Goal: Task Accomplishment & Management: Use online tool/utility

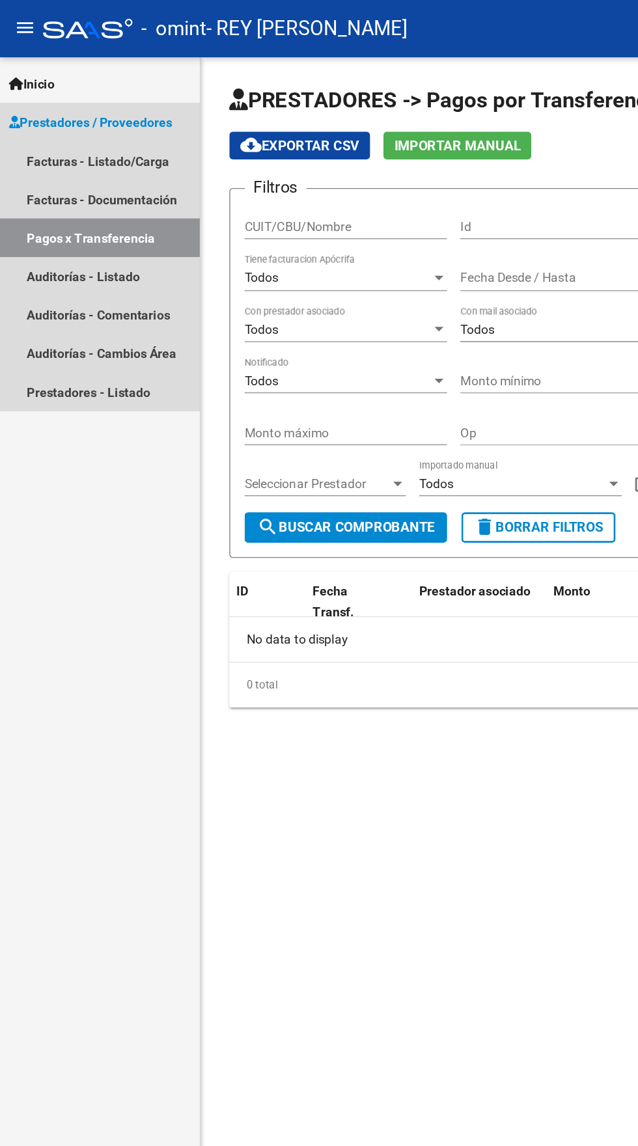
click at [88, 172] on link "Pagos x Transferencia" at bounding box center [72, 173] width 145 height 28
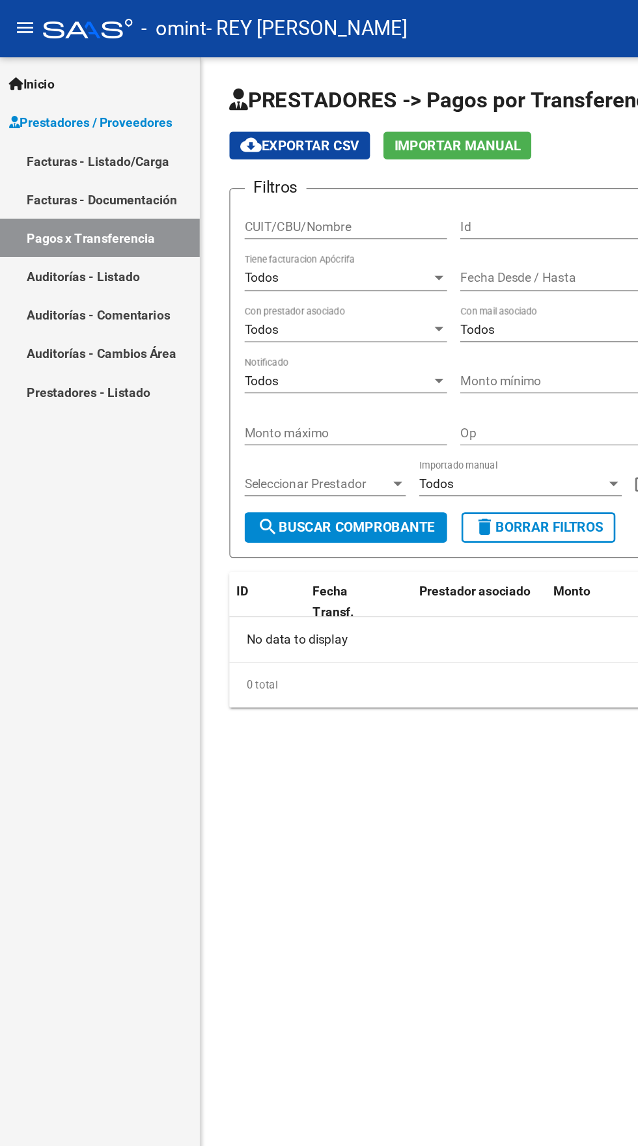
click at [102, 85] on span "Prestadores / Proveedores" at bounding box center [66, 89] width 118 height 14
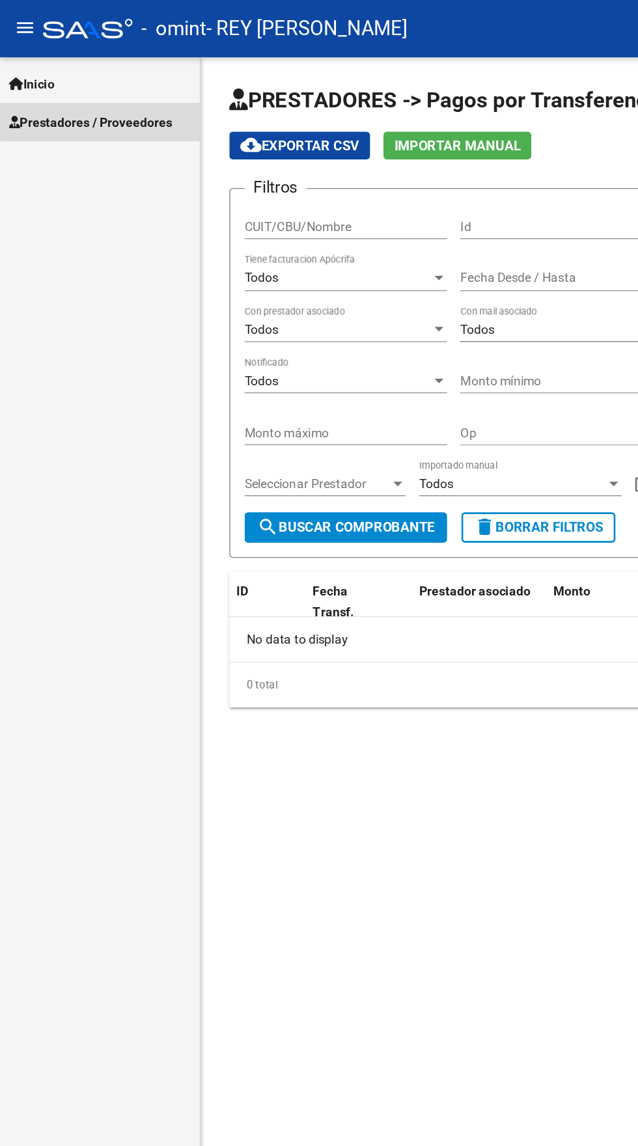
click at [102, 85] on span "Prestadores / Proveedores" at bounding box center [66, 89] width 118 height 14
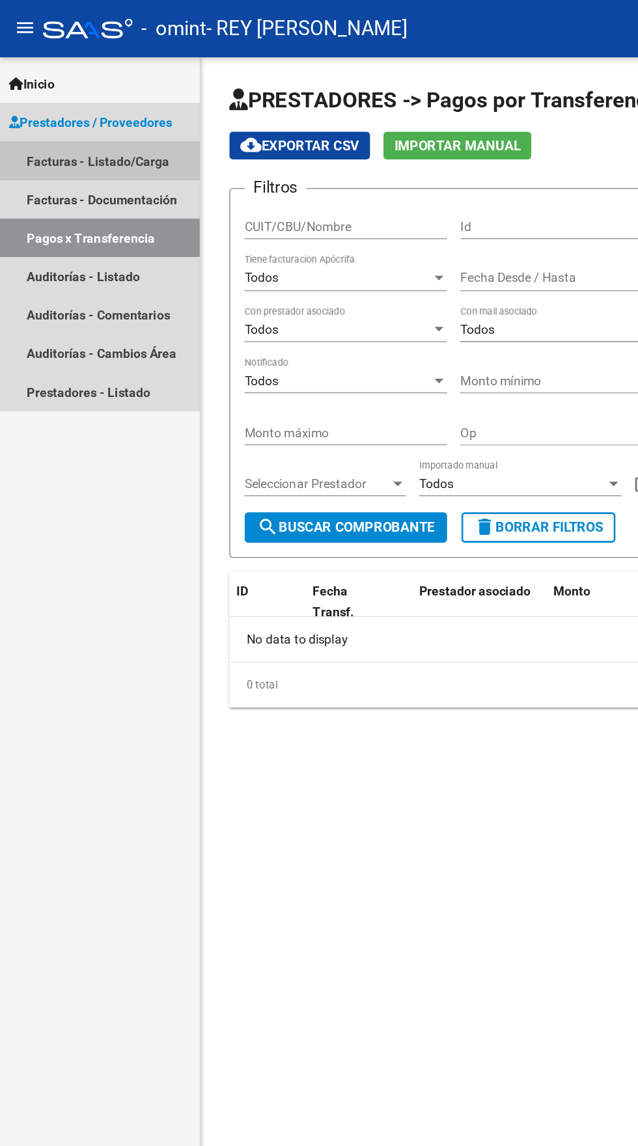
click at [104, 115] on link "Facturas - Listado/Carga" at bounding box center [72, 117] width 145 height 28
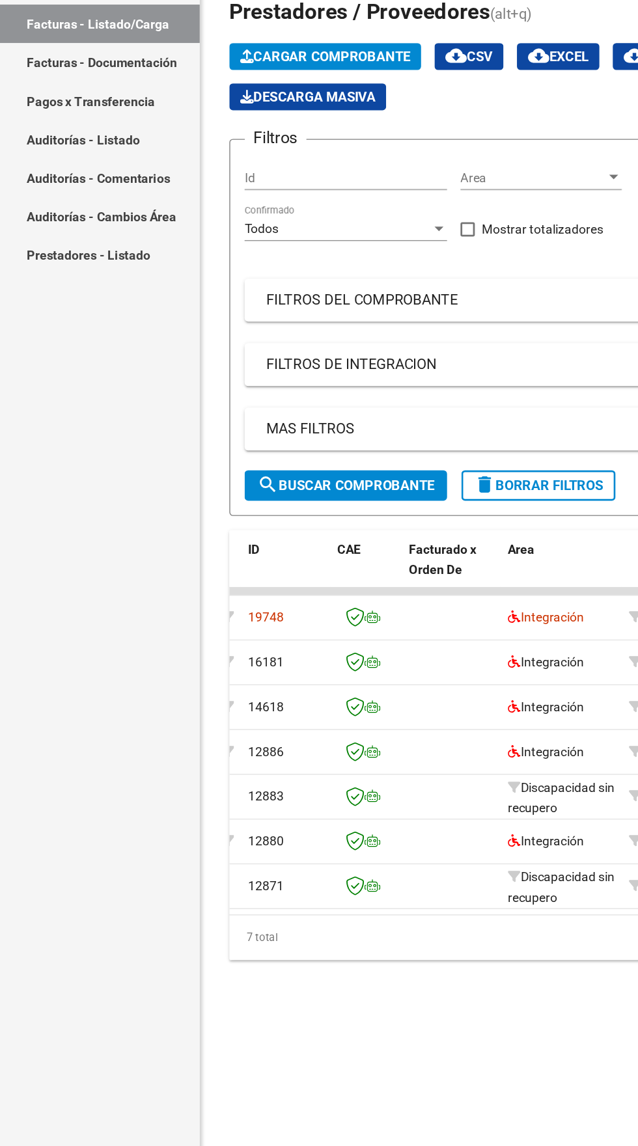
scroll to position [0, 55]
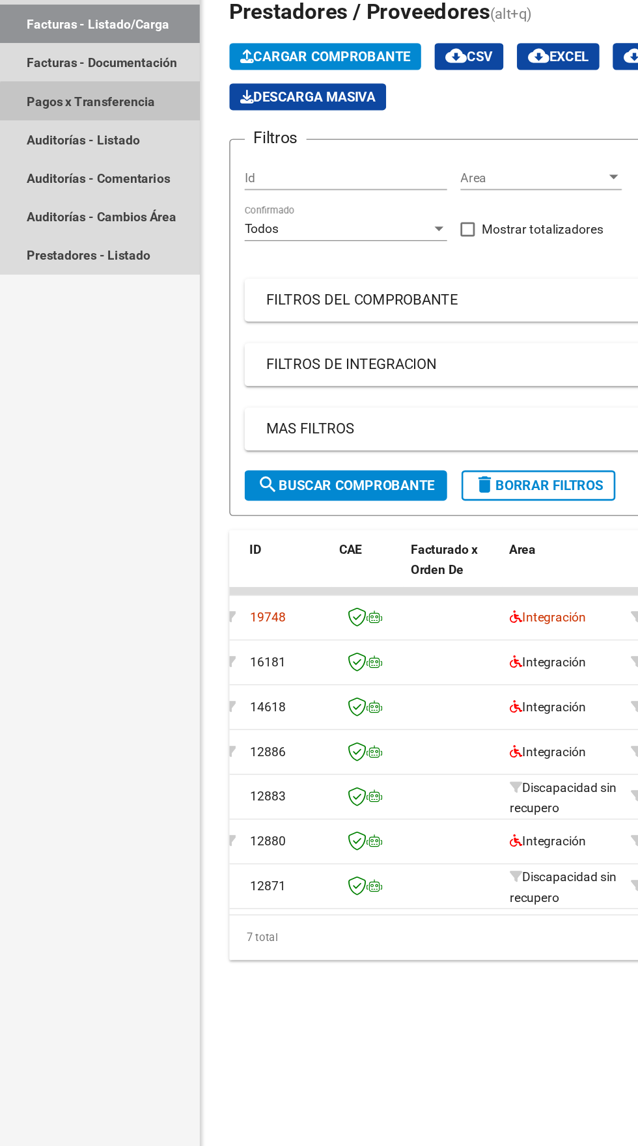
click at [85, 177] on link "Pagos x Transferencia" at bounding box center [72, 173] width 145 height 28
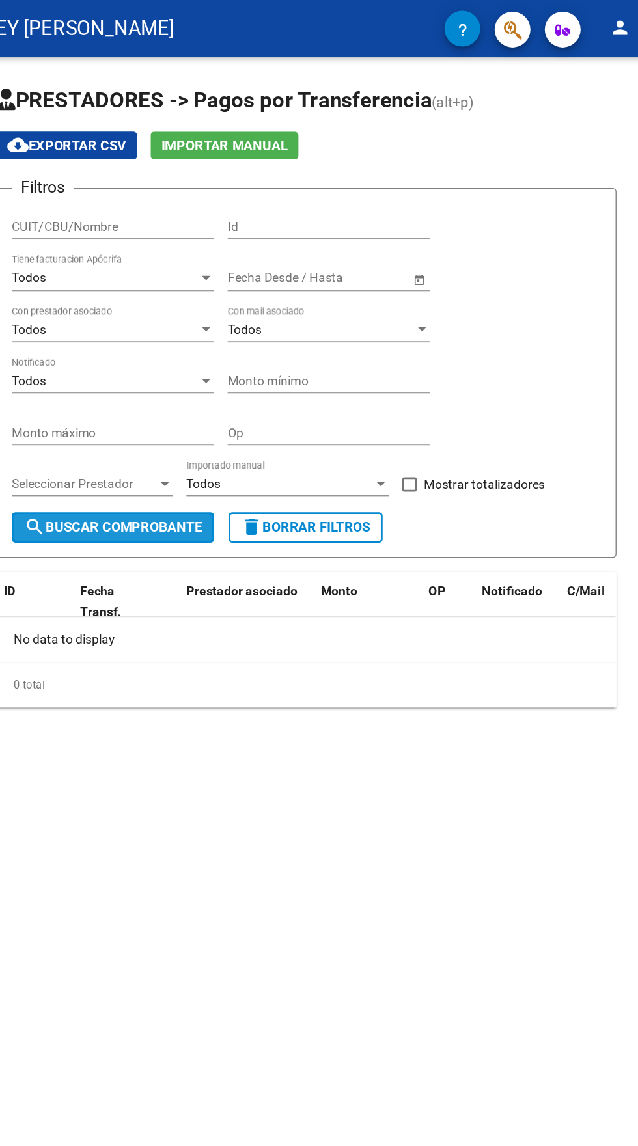
click at [277, 380] on span "search Buscar Comprobante" at bounding box center [251, 383] width 129 height 12
